Goal: Information Seeking & Learning: Learn about a topic

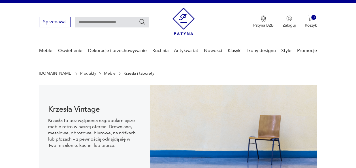
drag, startPoint x: 0, startPoint y: 0, endPoint x: 180, endPoint y: 26, distance: 181.9
click at [180, 26] on img at bounding box center [184, 21] width 22 height 27
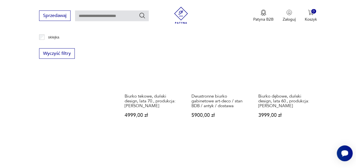
scroll to position [812, 0]
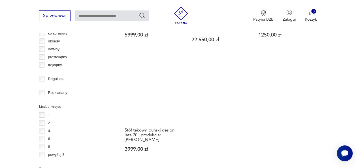
scroll to position [767, 0]
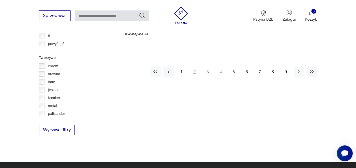
scroll to position [886, 0]
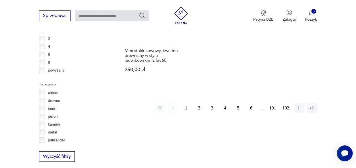
scroll to position [838, 0]
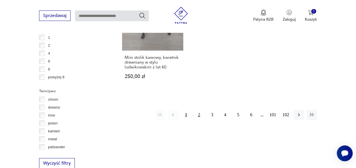
click at [199, 110] on button "2" at bounding box center [199, 115] width 10 height 10
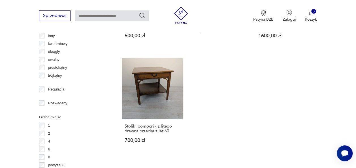
scroll to position [762, 0]
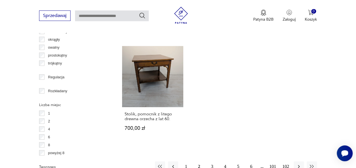
click at [212, 162] on button "3" at bounding box center [212, 167] width 10 height 10
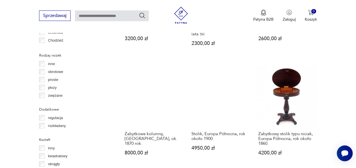
scroll to position [784, 0]
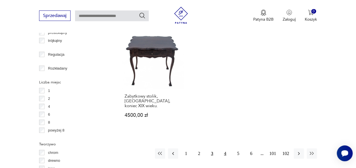
click at [225, 149] on button "4" at bounding box center [225, 154] width 10 height 10
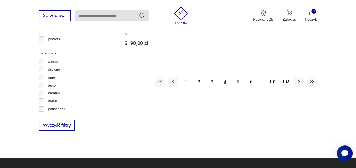
scroll to position [875, 0]
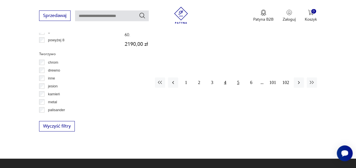
click at [236, 78] on button "5" at bounding box center [238, 83] width 10 height 10
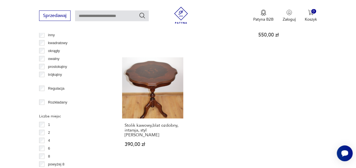
scroll to position [762, 0]
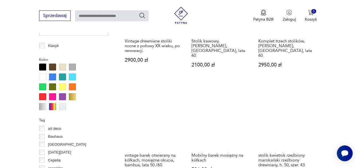
scroll to position [513, 0]
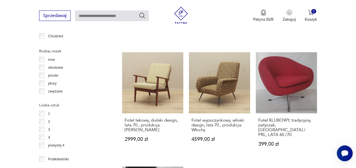
scroll to position [812, 0]
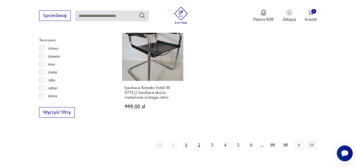
click at [198, 140] on button "2" at bounding box center [199, 145] width 10 height 10
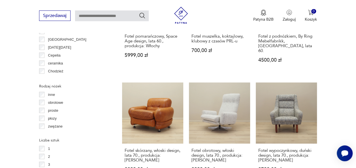
scroll to position [637, 0]
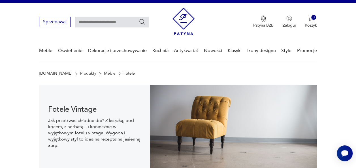
scroll to position [20, 0]
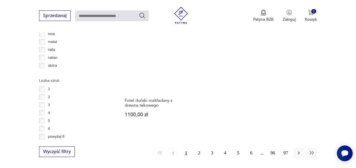
scroll to position [801, 0]
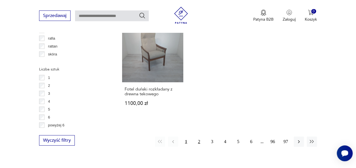
click at [200, 137] on button "2" at bounding box center [199, 142] width 10 height 10
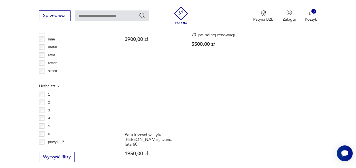
scroll to position [785, 0]
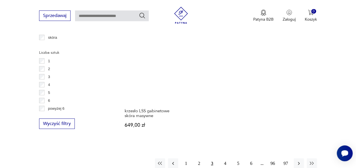
scroll to position [818, 0]
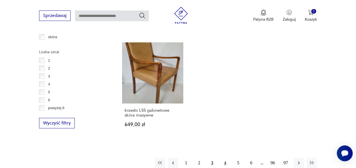
click at [224, 158] on button "4" at bounding box center [225, 163] width 10 height 10
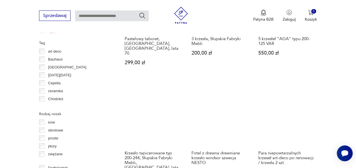
scroll to position [750, 0]
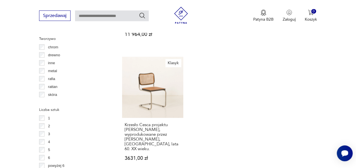
scroll to position [773, 0]
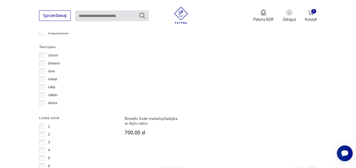
scroll to position [808, 0]
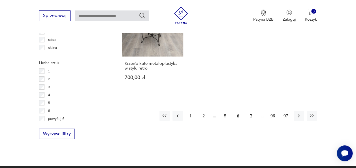
click at [249, 111] on button "7" at bounding box center [251, 116] width 10 height 10
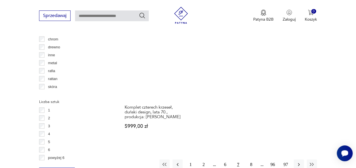
scroll to position [784, 0]
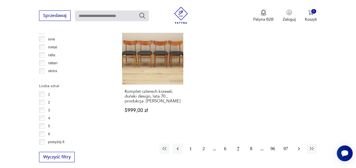
click at [300, 146] on icon "button" at bounding box center [299, 149] width 6 height 6
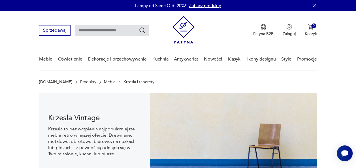
click at [105, 27] on input "text" at bounding box center [112, 30] width 74 height 11
type input "*******"
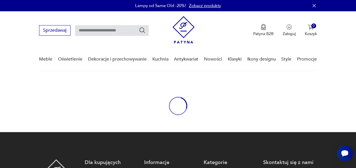
type input "*******"
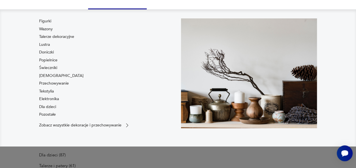
scroll to position [73, 0]
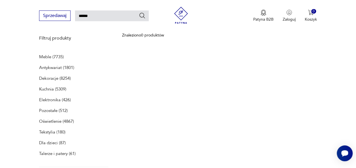
type input "******"
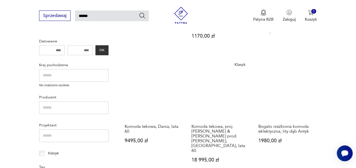
scroll to position [167, 0]
